Goal: Information Seeking & Learning: Learn about a topic

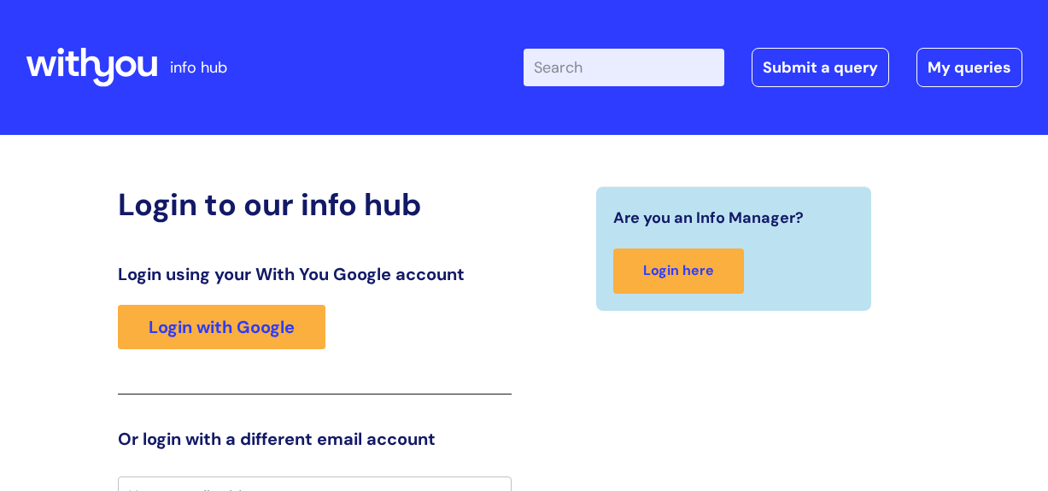
scroll to position [24, 0]
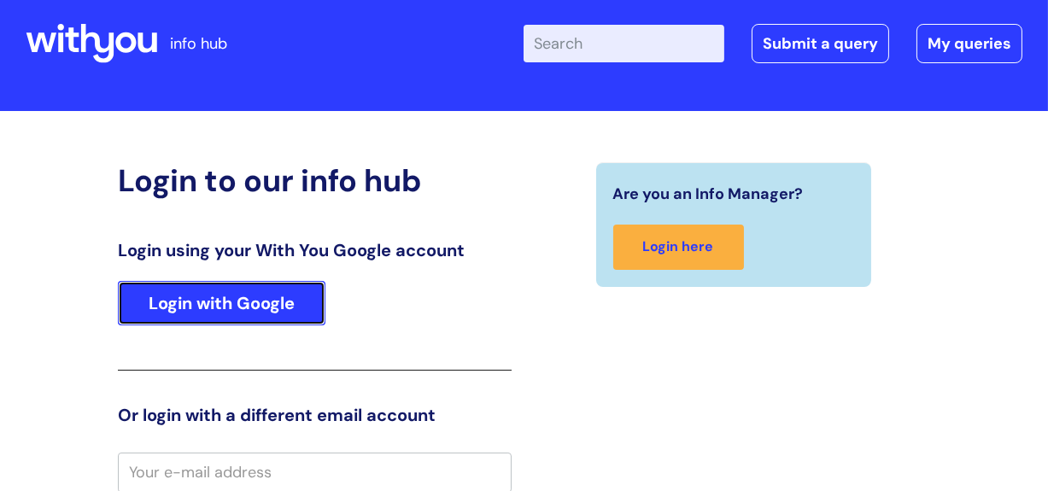
click at [299, 304] on link "Login with Google" at bounding box center [221, 303] width 207 height 44
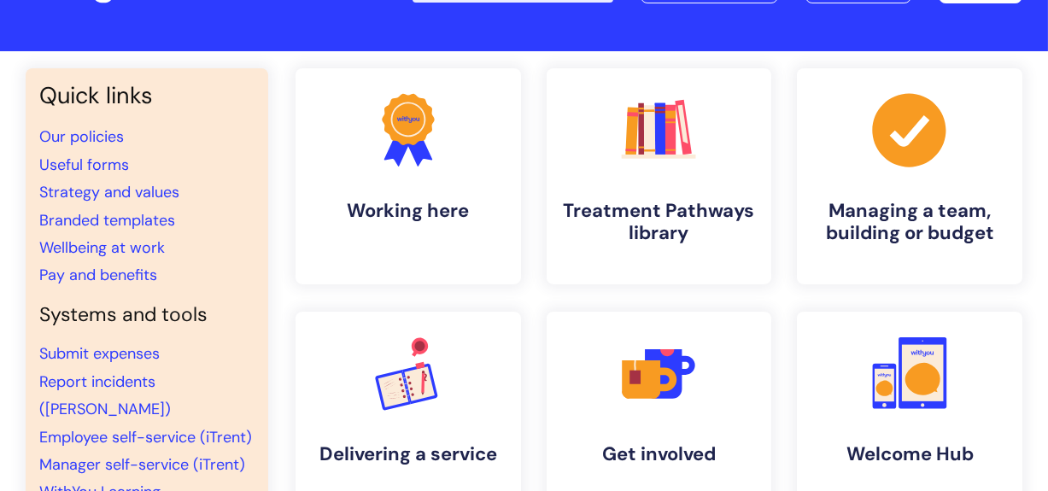
scroll to position [91, 0]
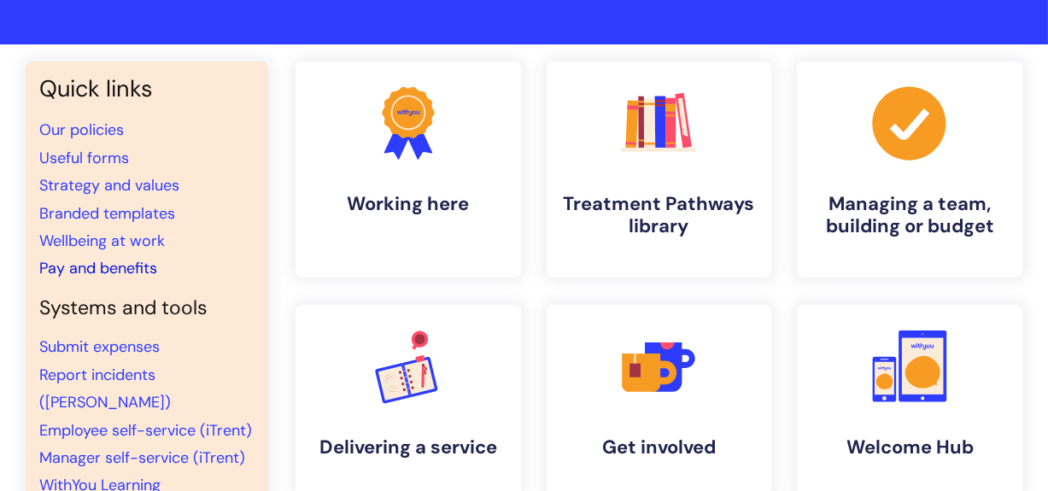
click at [123, 268] on link "Pay and benefits" at bounding box center [98, 268] width 118 height 20
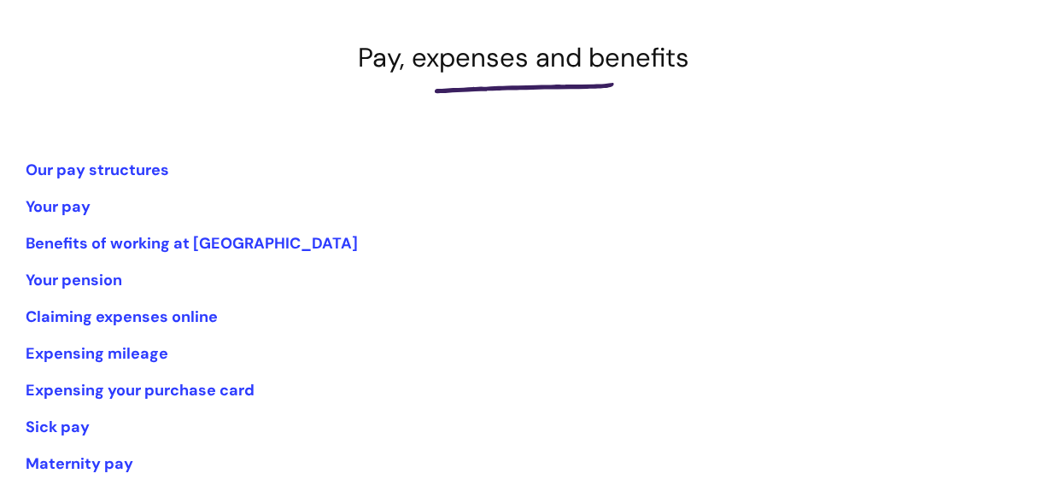
scroll to position [227, 0]
click at [126, 166] on link "Our pay structures" at bounding box center [97, 169] width 143 height 20
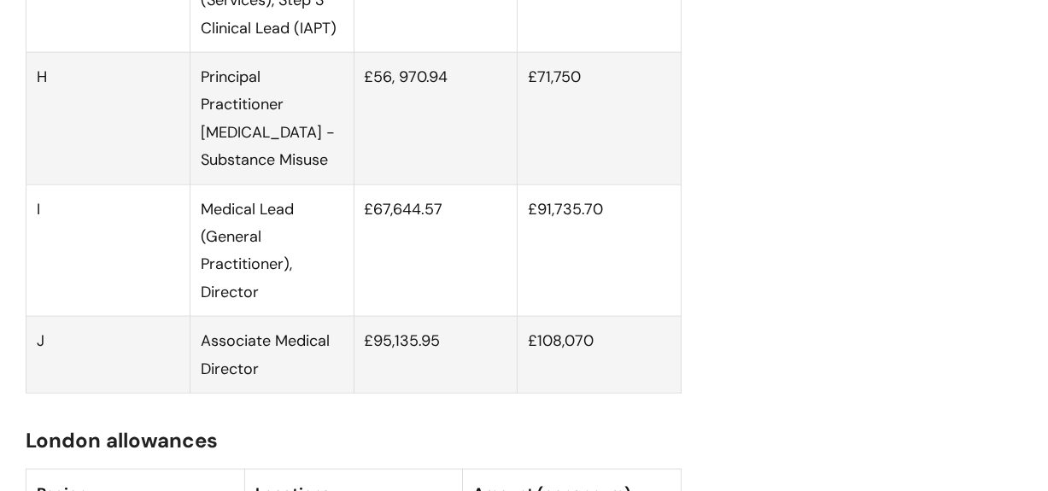
scroll to position [3369, 0]
